Goal: Find specific page/section: Find specific page/section

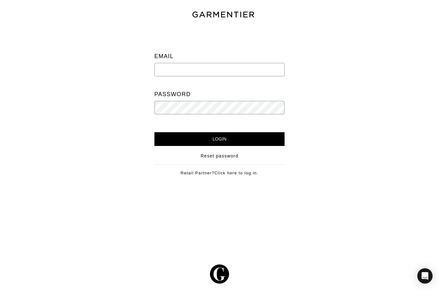
type input "[PERSON_NAME][EMAIL_ADDRESS][DOMAIN_NAME]"
click at [211, 139] on input "Login" at bounding box center [220, 139] width 131 height 14
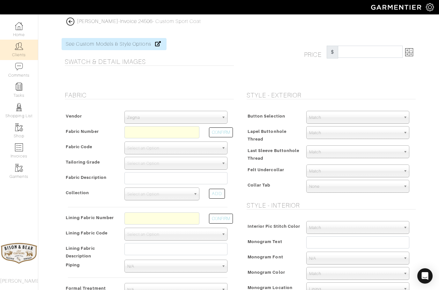
click at [16, 50] on img at bounding box center [19, 46] width 8 height 8
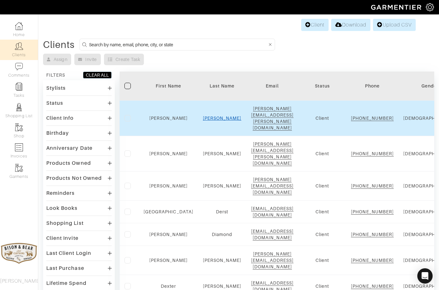
click at [209, 117] on link "Beggs" at bounding box center [222, 118] width 39 height 5
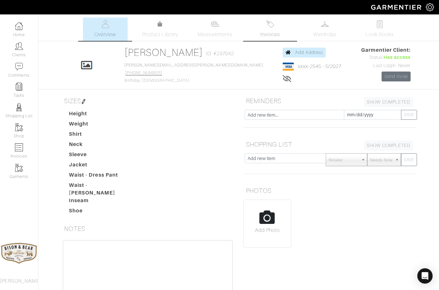
click at [268, 27] on img at bounding box center [270, 24] width 8 height 8
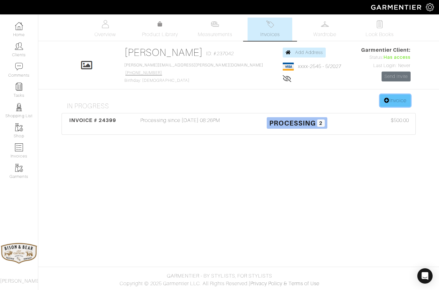
click at [395, 99] on link "Invoice" at bounding box center [395, 101] width 31 height 12
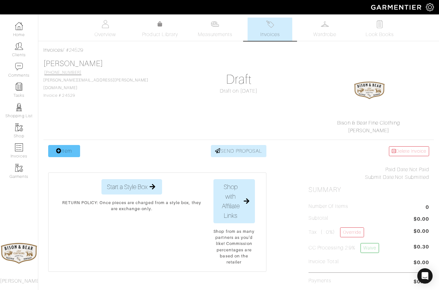
click at [59, 149] on icon at bounding box center [58, 150] width 5 height 5
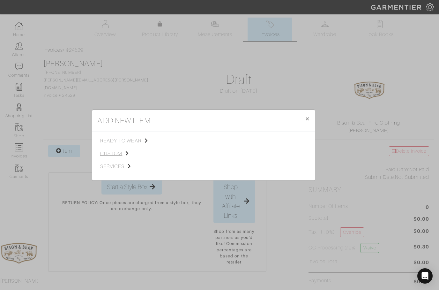
click at [109, 154] on span "custom" at bounding box center [132, 154] width 64 height 8
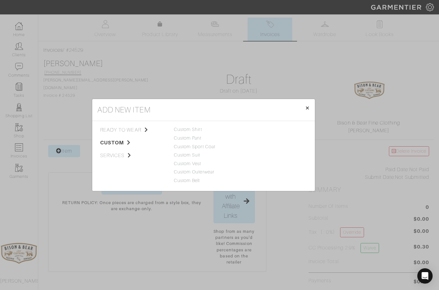
click at [306, 114] on button "× Close" at bounding box center [307, 108] width 15 height 18
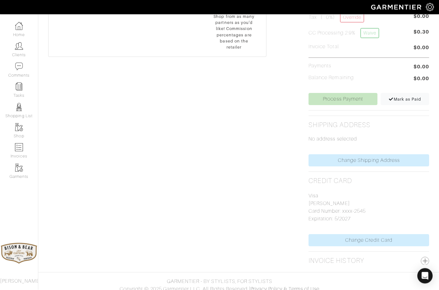
scroll to position [214, 0]
